Goal: Book appointment/travel/reservation

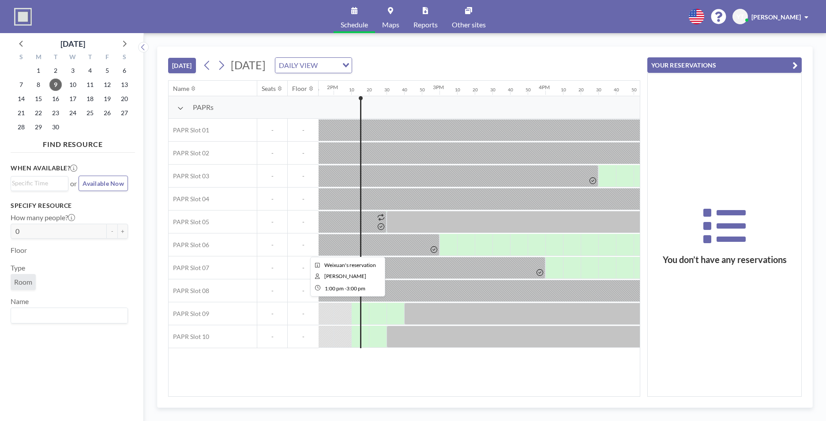
scroll to position [0, 1483]
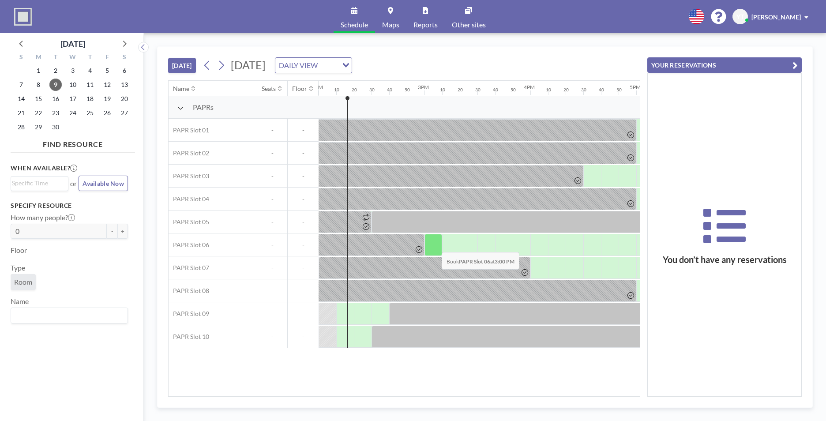
click at [435, 245] on div at bounding box center [434, 245] width 18 height 22
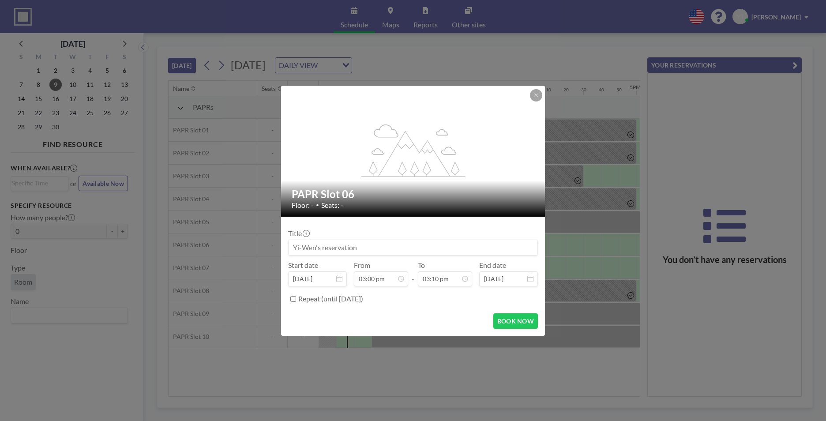
click at [435, 245] on input at bounding box center [413, 247] width 249 height 15
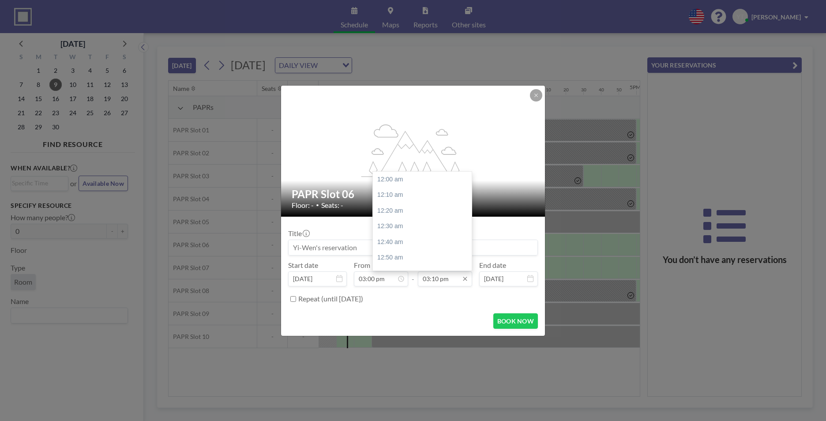
scroll to position [1430, 0]
click at [419, 256] on div "04:00 pm" at bounding box center [424, 258] width 103 height 16
type input "04:00 pm"
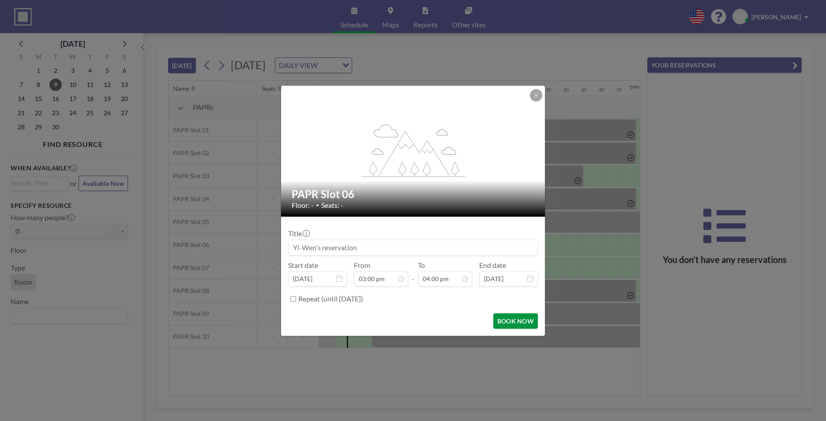
scroll to position [1508, 0]
click at [513, 321] on button "BOOK NOW" at bounding box center [516, 320] width 45 height 15
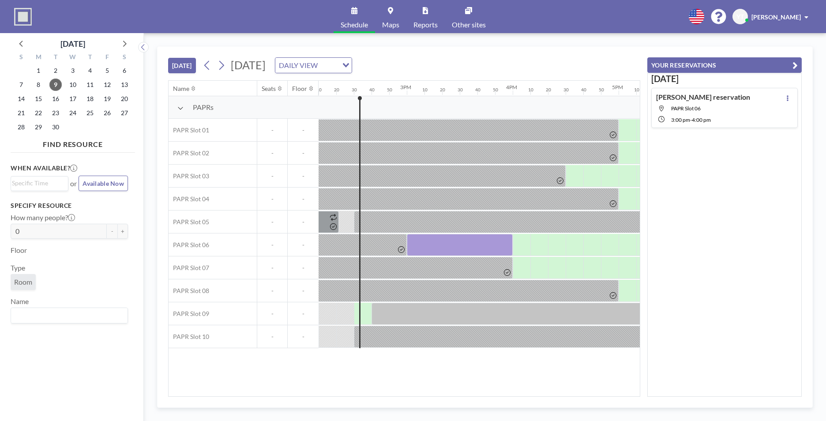
scroll to position [0, 1501]
